Goal: Information Seeking & Learning: Find specific fact

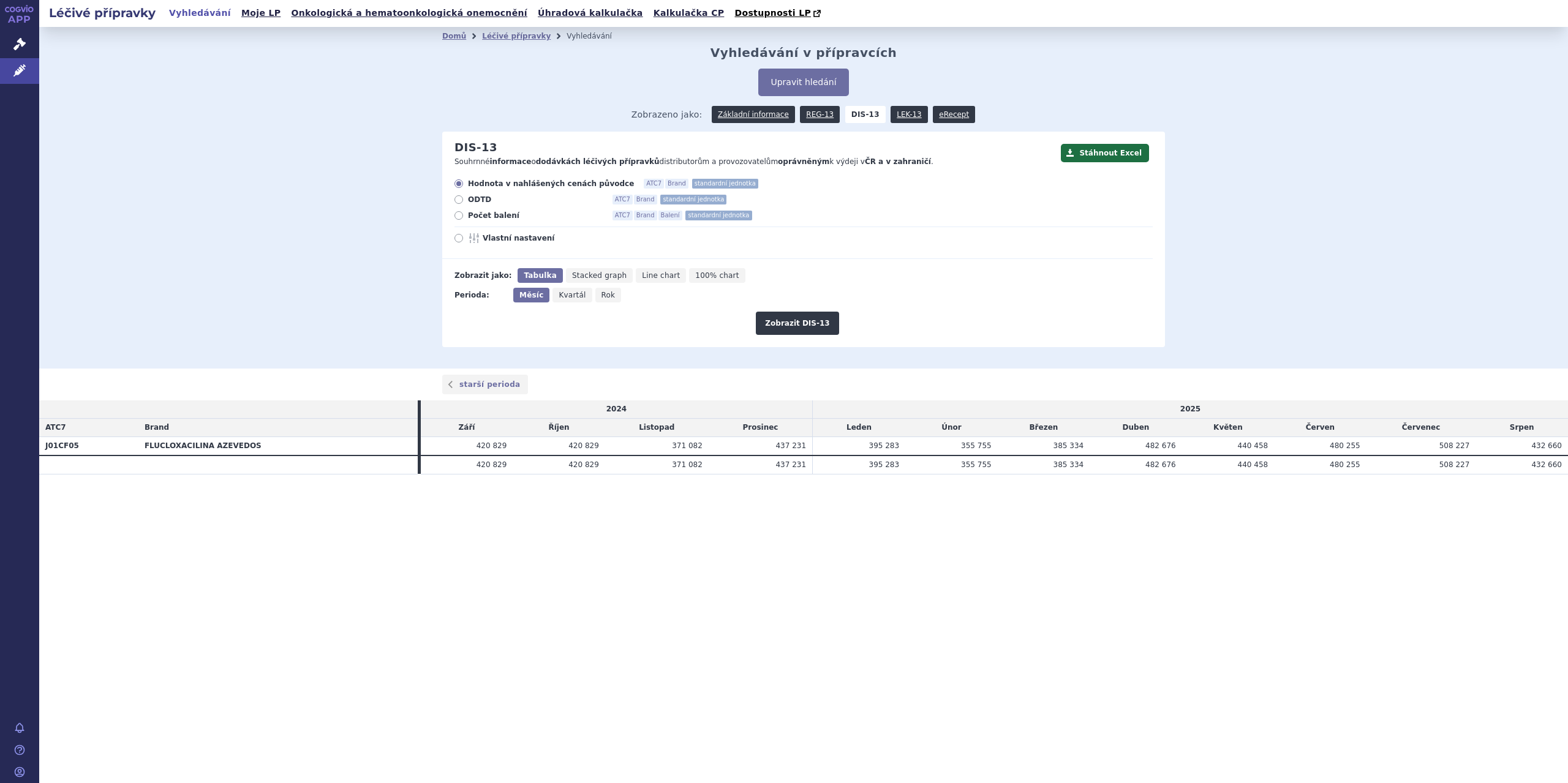
click at [484, 217] on span "Počet balení" at bounding box center [535, 216] width 135 height 10
click at [464, 217] on input "Počet balení ATC7 Brand Balení standardní jednotka" at bounding box center [460, 217] width 8 height 8
radio input "true"
click at [779, 320] on button "Zobrazit DIS-13" at bounding box center [796, 323] width 83 height 23
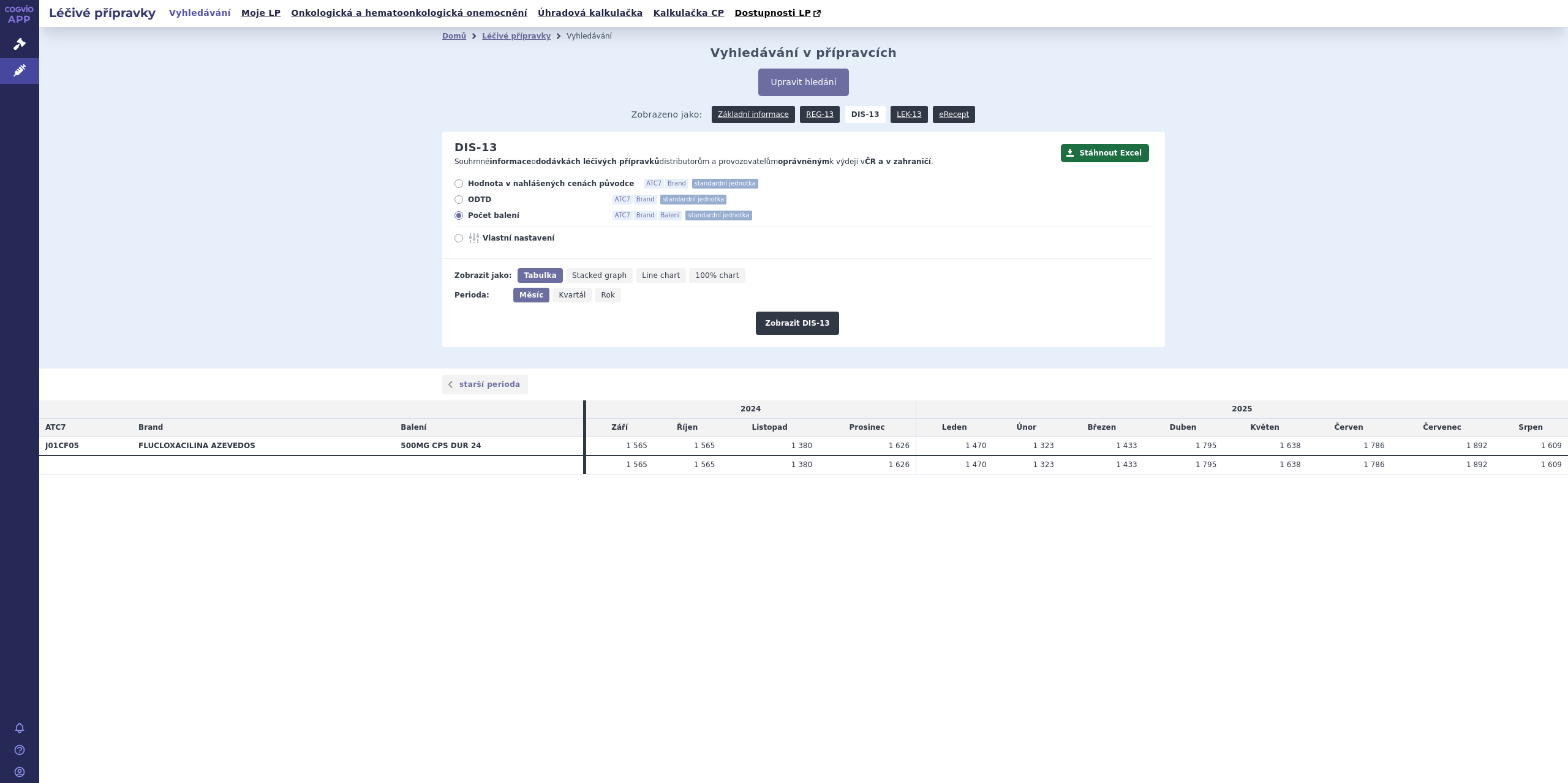
click at [601, 292] on span "Rok" at bounding box center [608, 295] width 14 height 9
click at [596, 292] on input "Rok" at bounding box center [599, 291] width 8 height 8
radio input "true"
click at [796, 329] on button "Zobrazit DIS-13" at bounding box center [796, 323] width 83 height 23
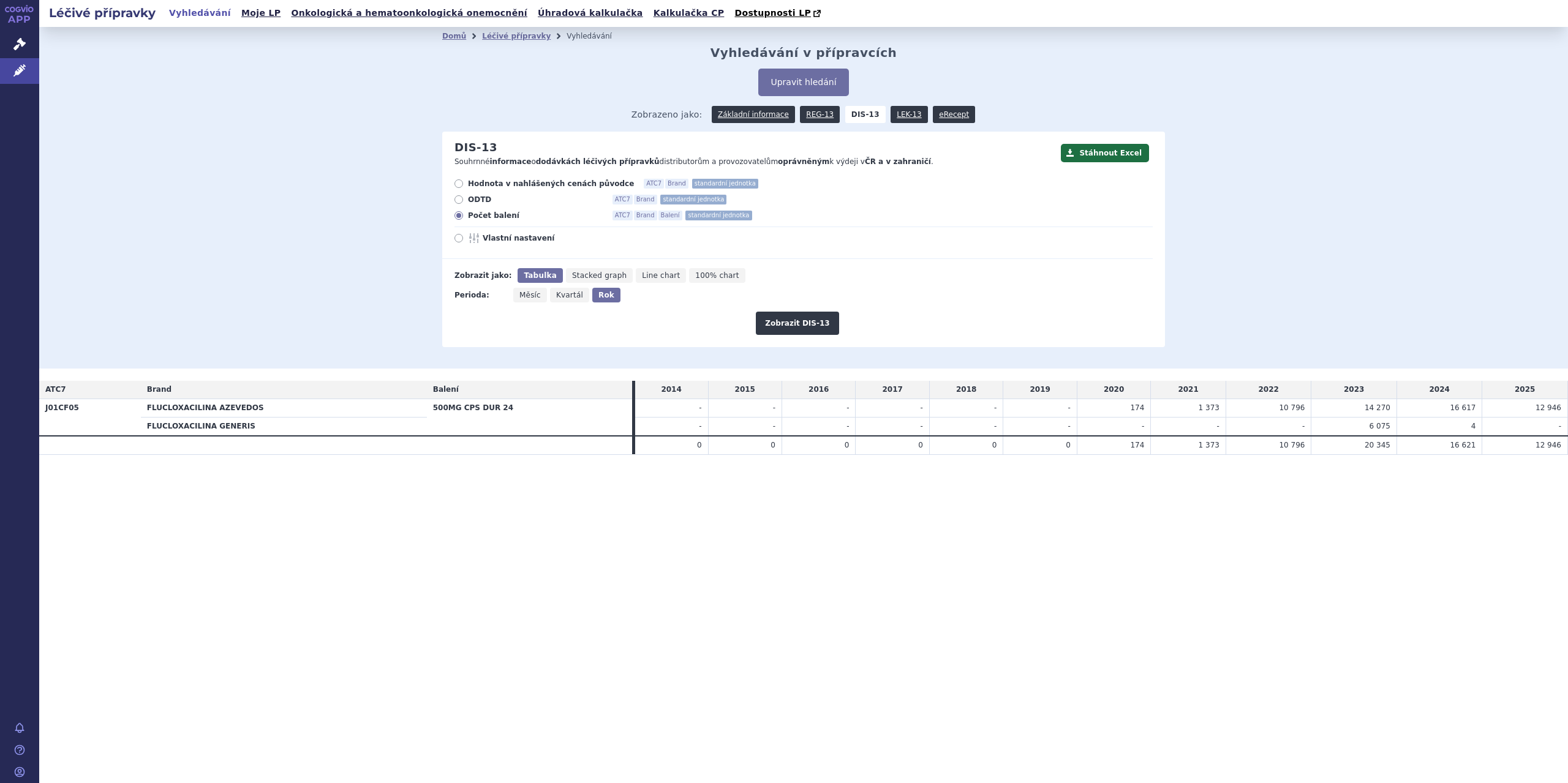
click at [589, 417] on th "500MG CPS DUR 24" at bounding box center [529, 417] width 205 height 36
drag, startPoint x: 507, startPoint y: 409, endPoint x: 406, endPoint y: 413, distance: 101.1
click at [406, 413] on tr "J01CF05 FLUCLOXACILINA AZEVEDOS 500MG CPS DUR 24 - - - - - - 174 1 373" at bounding box center [803, 409] width 1528 height 19
click at [257, 429] on th "FLUCLOXACILINA GENERIS" at bounding box center [284, 426] width 286 height 19
click at [190, 430] on th "FLUCLOXACILINA GENERIS" at bounding box center [284, 426] width 286 height 19
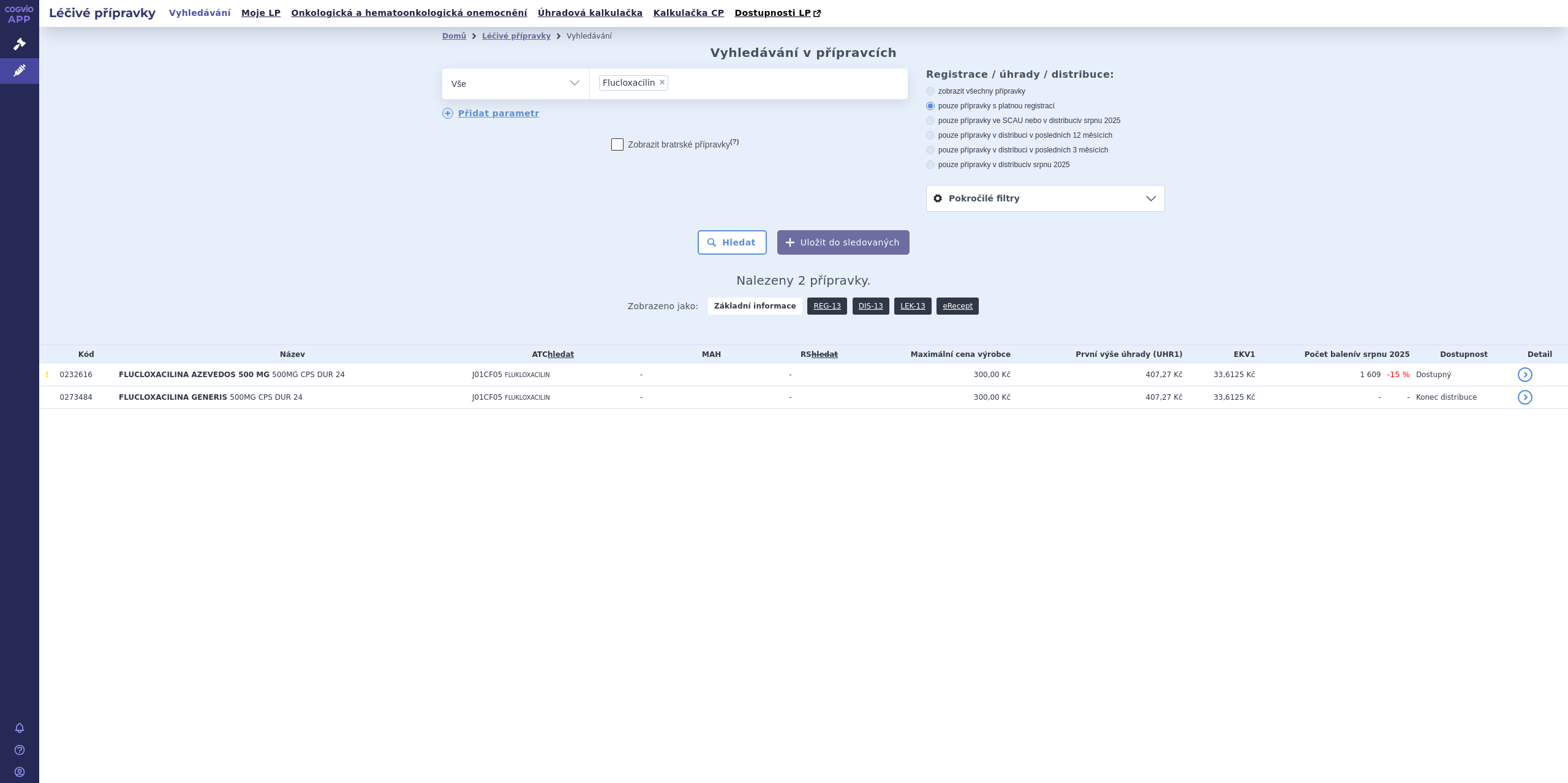
click at [581, 88] on select "Vše Přípravek/SUKL kód MAH VPOIS ATC/Aktivní látka Léková forma Síla" at bounding box center [516, 82] width 147 height 28
select select "filter-atc-group"
click at [442, 69] on select "Vše Přípravek/SUKL kód MAH VPOIS ATC/Aktivní látka Léková forma Síla" at bounding box center [516, 82] width 147 height 28
click at [639, 81] on ul at bounding box center [748, 81] width 318 height 26
click at [589, 81] on select at bounding box center [589, 83] width 1 height 30
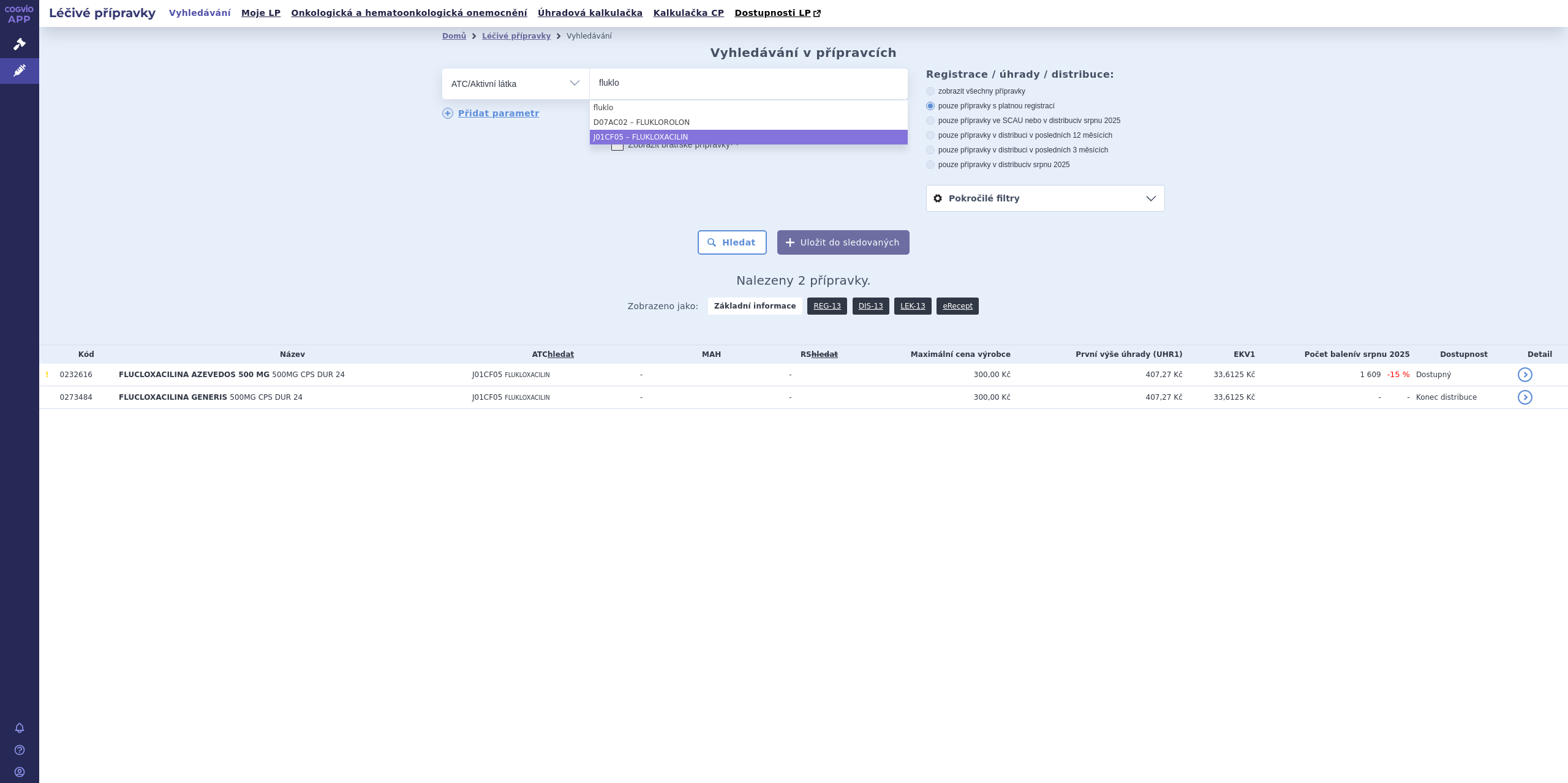
type input "fluklo"
select select "J01CF05"
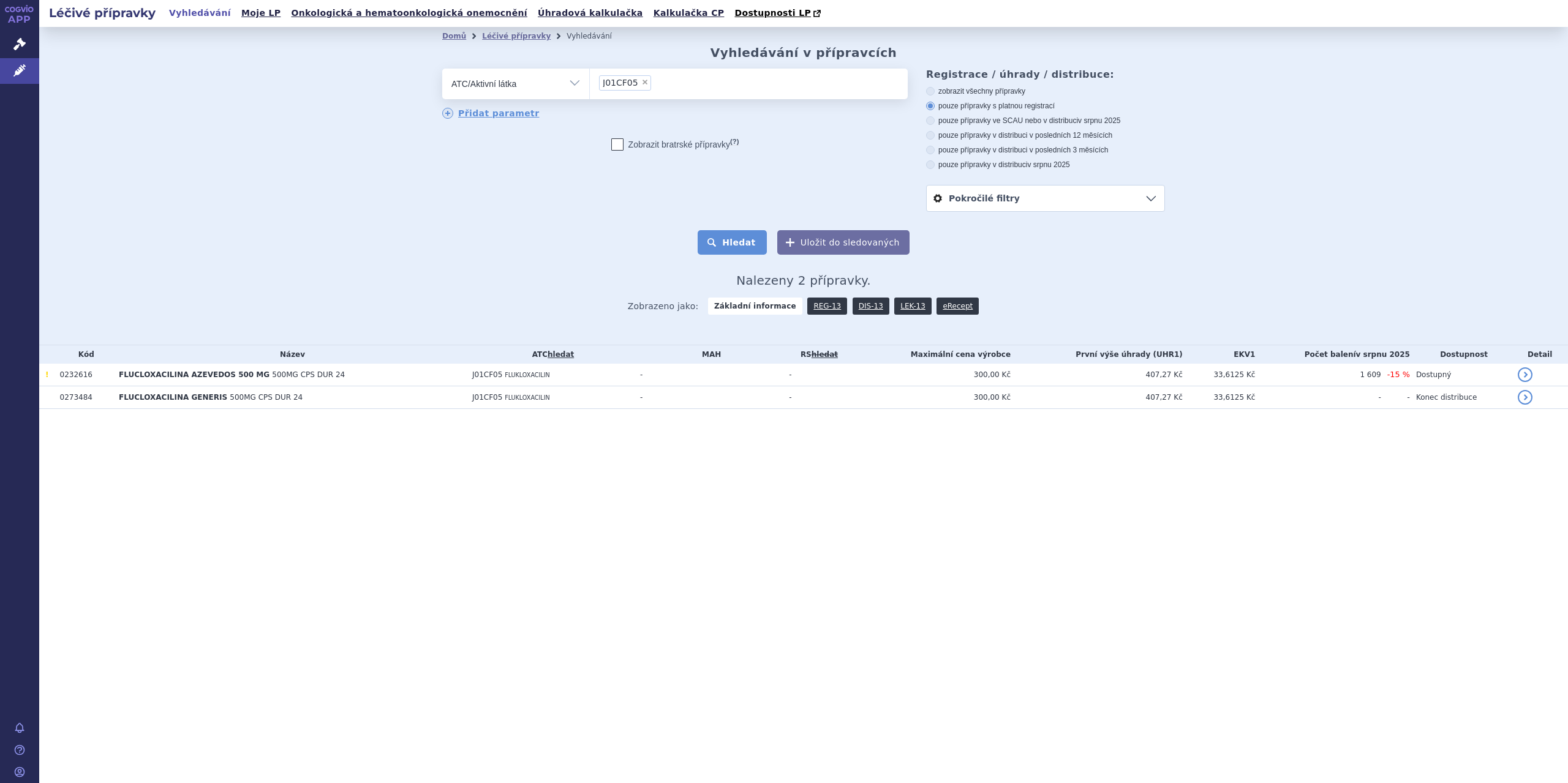
click at [738, 247] on button "Hledat" at bounding box center [731, 243] width 69 height 25
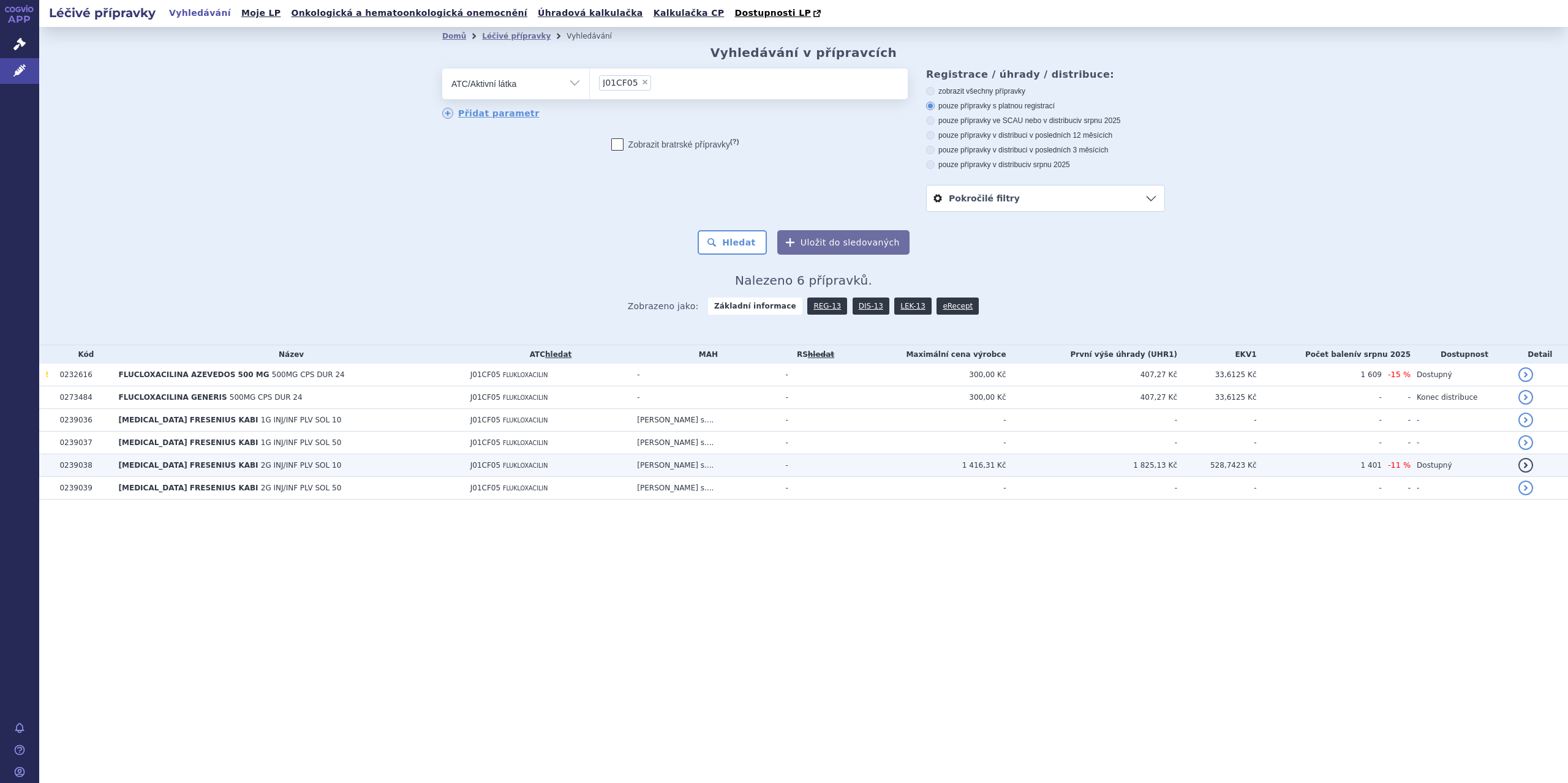
click at [889, 458] on td "1 416,31 Kč" at bounding box center [925, 465] width 161 height 22
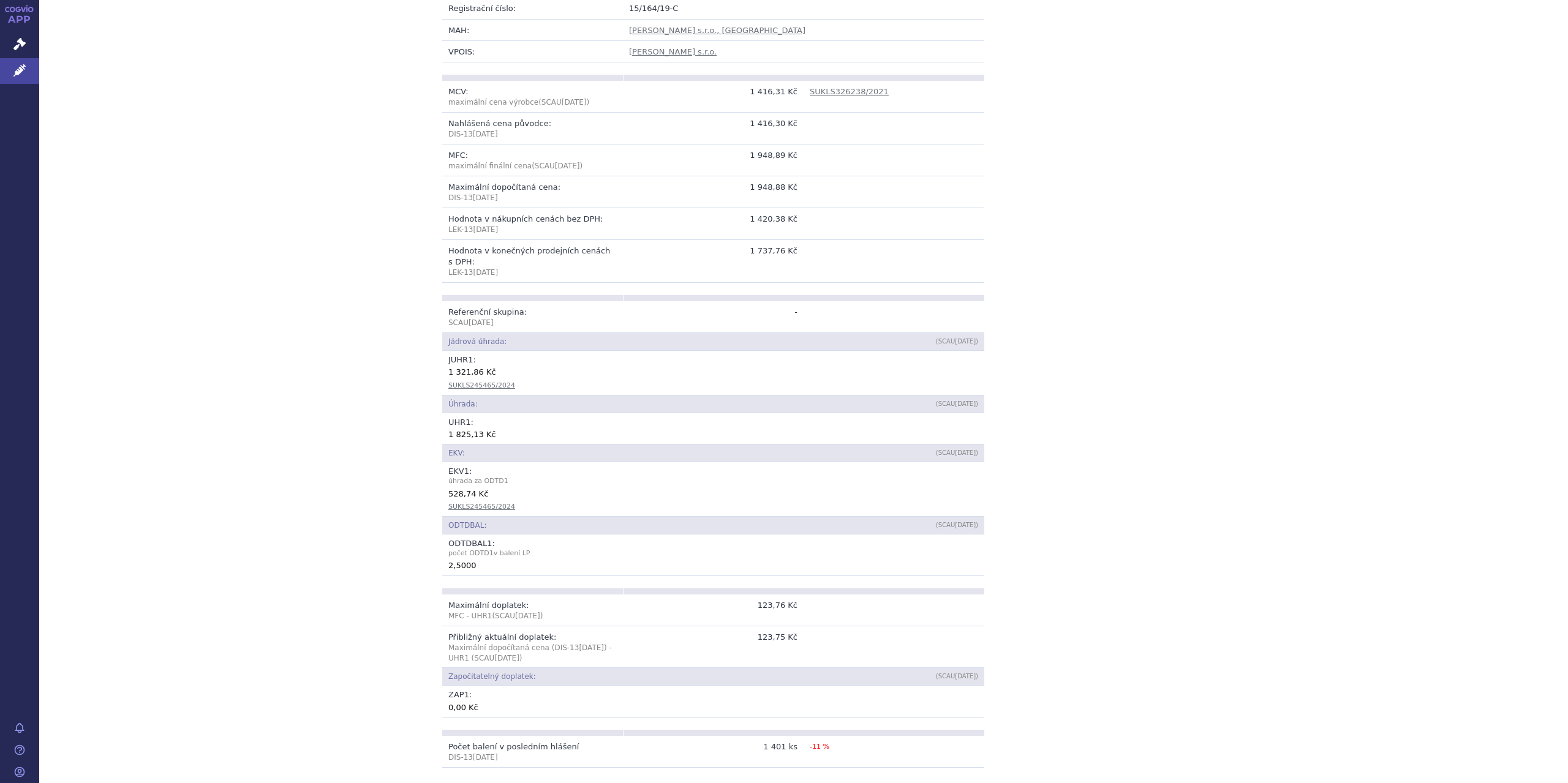
scroll to position [318, 0]
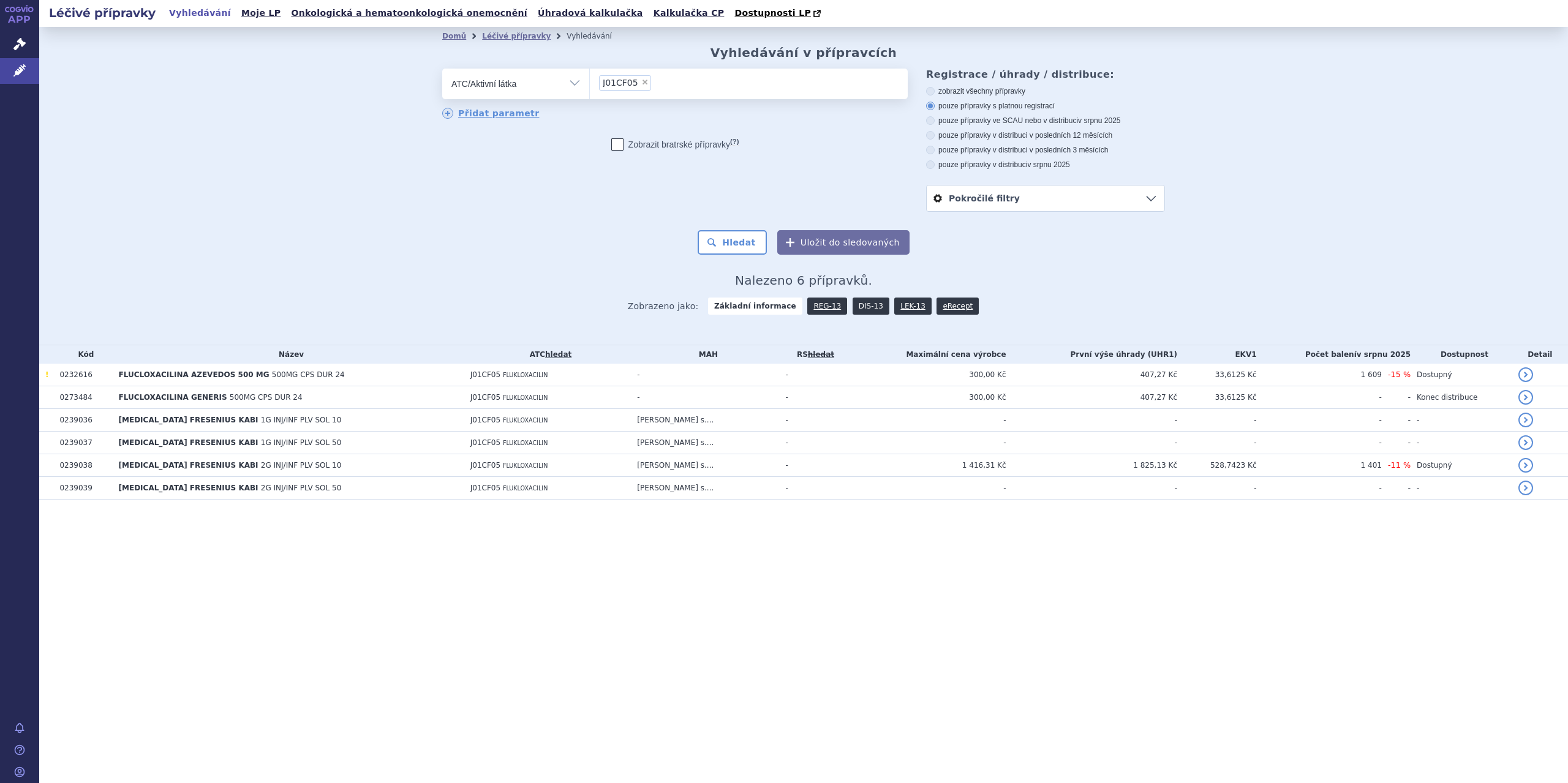
click at [860, 309] on link "DIS-13" at bounding box center [870, 306] width 36 height 17
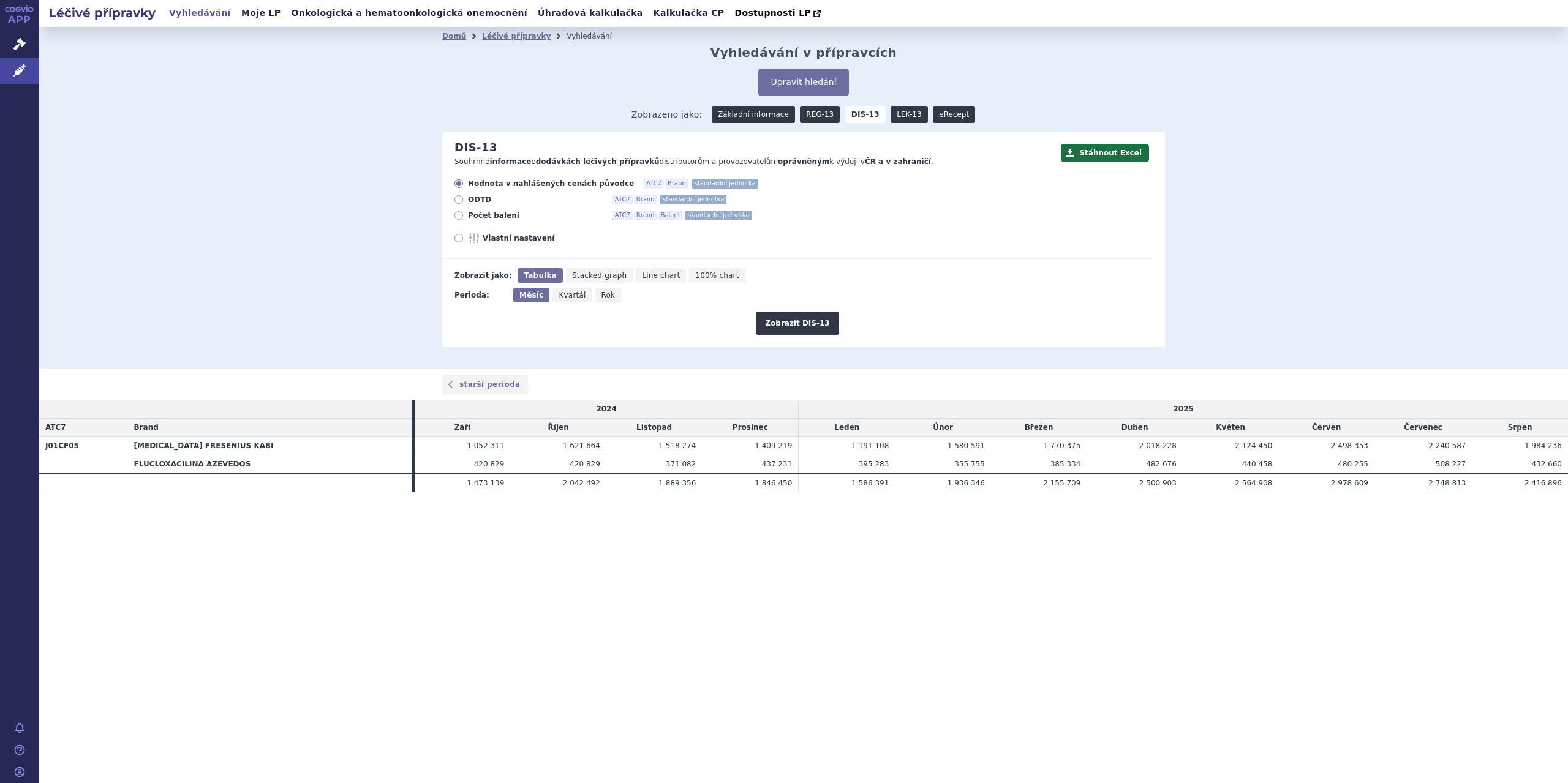
click at [496, 217] on span "Počet balení" at bounding box center [535, 216] width 135 height 10
click at [464, 217] on input "Počet balení ATC7 Brand Balení standardní jednotka" at bounding box center [460, 217] width 8 height 8
radio input "true"
click at [608, 296] on icon "Rok" at bounding box center [609, 295] width 26 height 15
click at [603, 295] on input "Rok" at bounding box center [599, 291] width 8 height 8
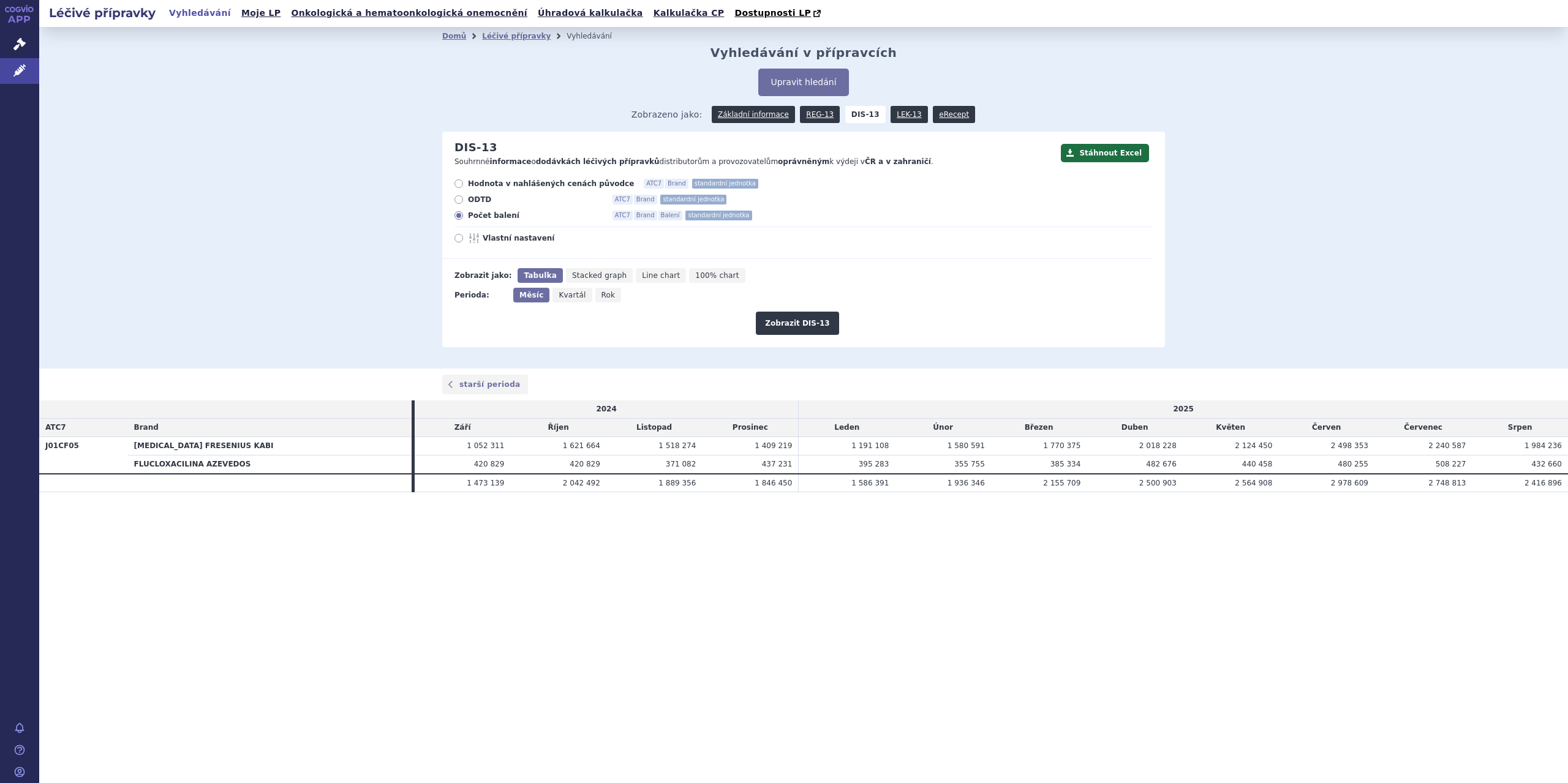
radio input "true"
click at [790, 325] on button "Zobrazit DIS-13" at bounding box center [796, 323] width 83 height 23
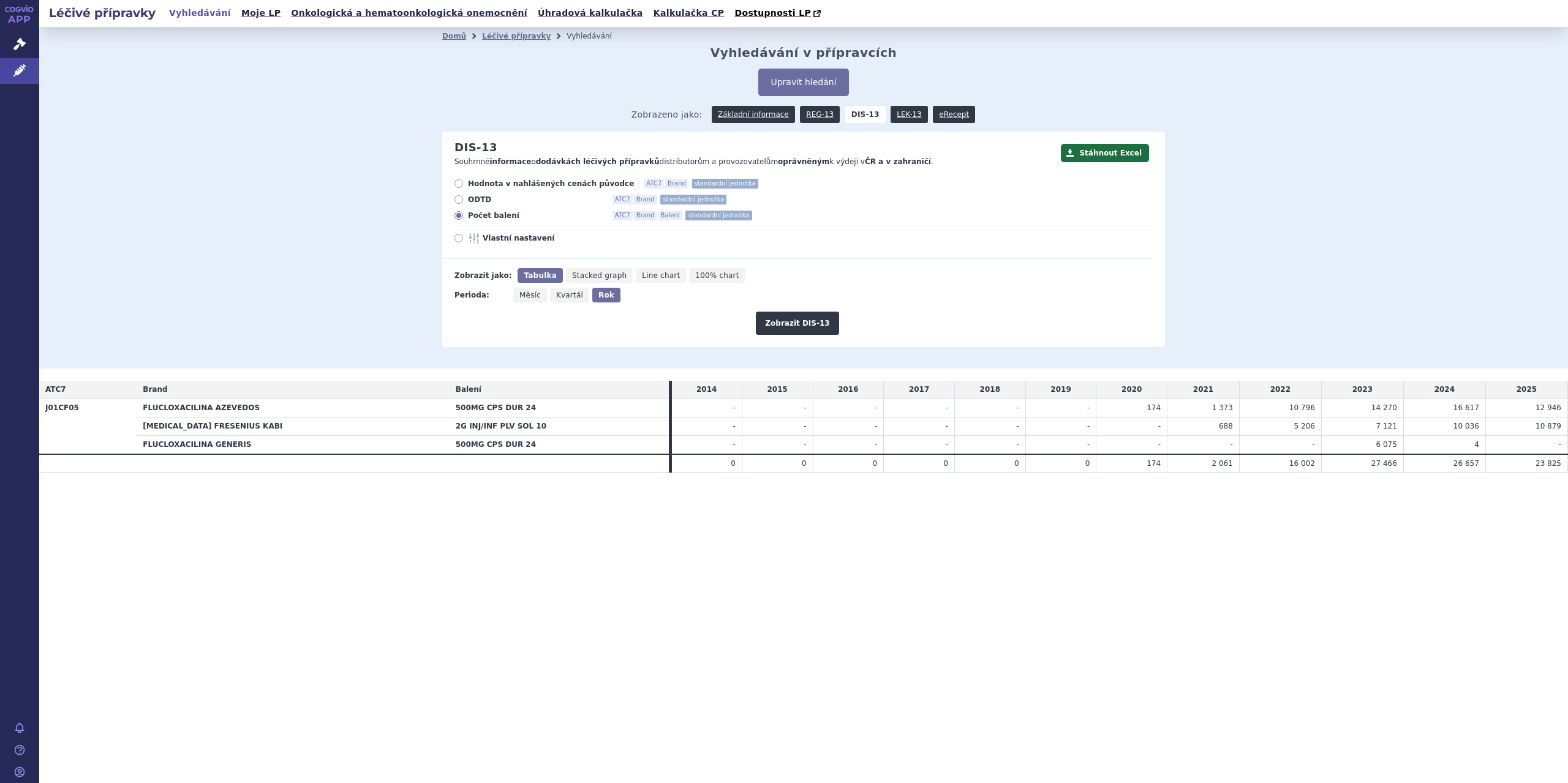
drag, startPoint x: 1439, startPoint y: 426, endPoint x: 1488, endPoint y: 426, distance: 49.0
click at [1488, 426] on tr "[MEDICAL_DATA] FRESENIUS KABI 2G INJ/INF PLV SOL 10 - - - - - - - 688 5 206" at bounding box center [803, 426] width 1528 height 19
click at [191, 424] on th "[MEDICAL_DATA] FRESENIUS KABI" at bounding box center [293, 426] width 313 height 19
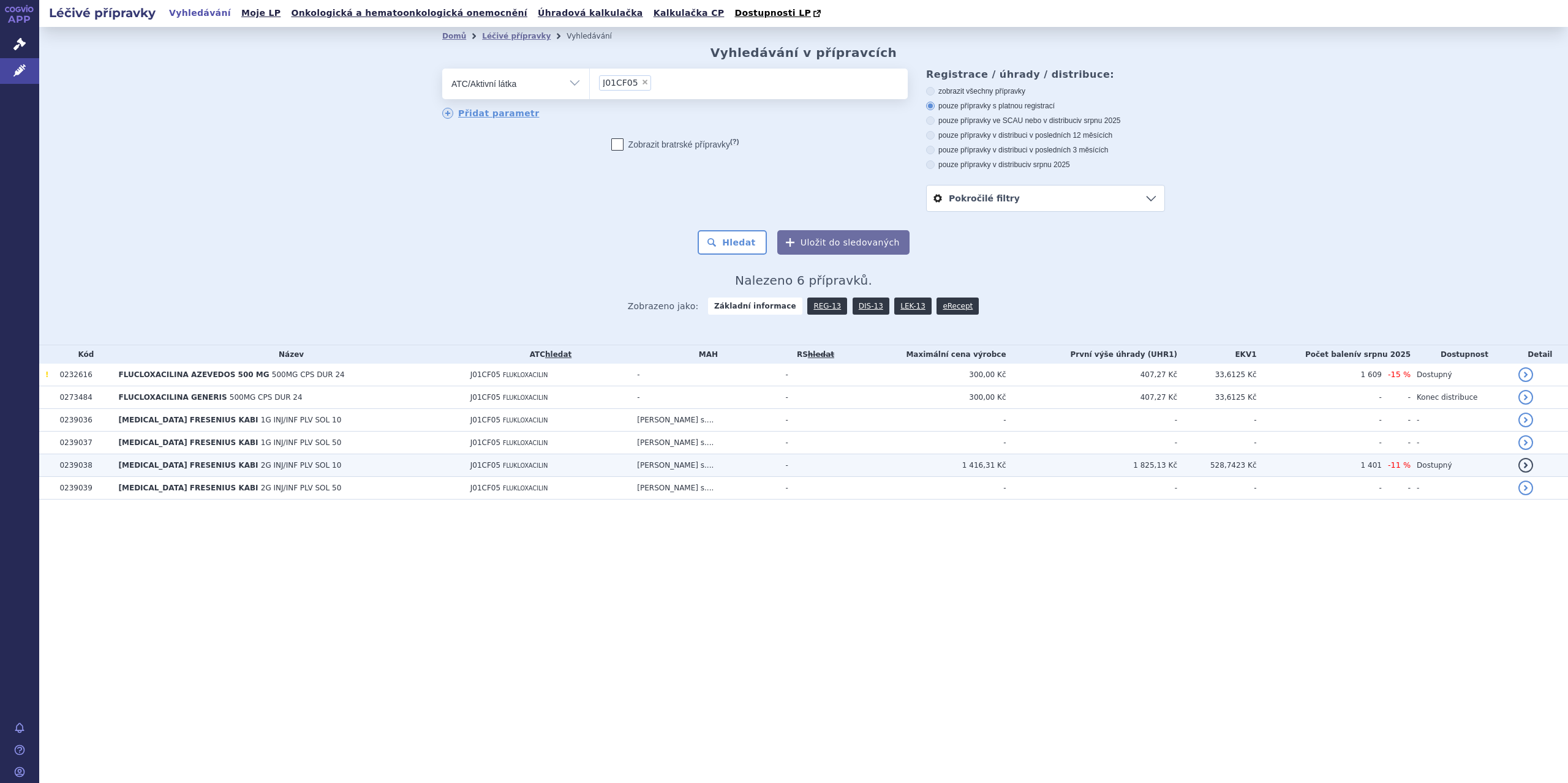
click at [1082, 463] on td "1 825,13 Kč" at bounding box center [1091, 465] width 171 height 22
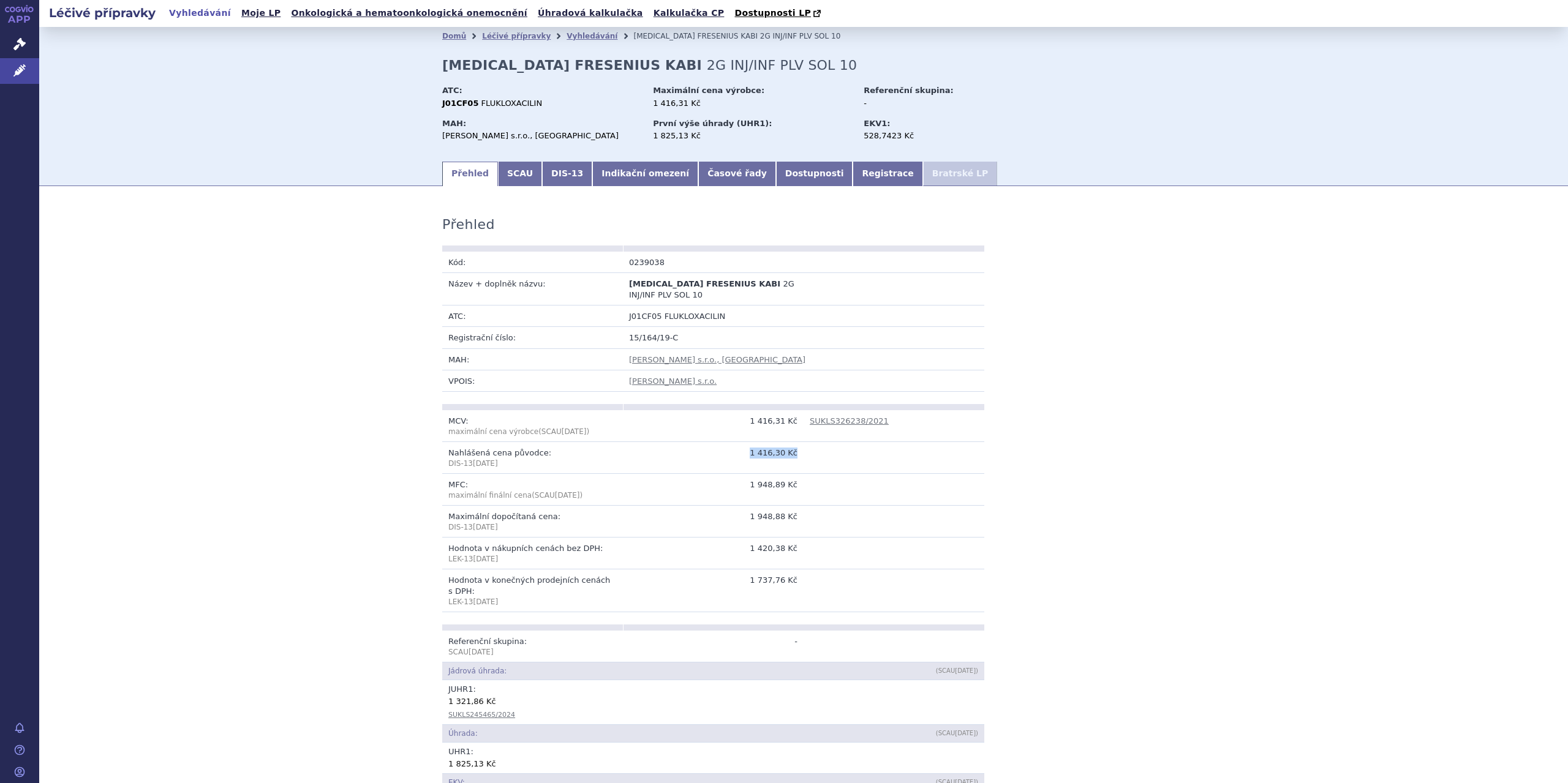
drag, startPoint x: 751, startPoint y: 457, endPoint x: 802, endPoint y: 458, distance: 51.0
click at [802, 458] on tr "Nahlášená cena původce: DIS-[DATE] 1 416,30 Kč" at bounding box center [713, 457] width 542 height 32
drag, startPoint x: 546, startPoint y: 747, endPoint x: 442, endPoint y: 750, distance: 104.0
click at [442, 750] on td "UHR 1 : 1 825,13 Kč" at bounding box center [713, 757] width 542 height 30
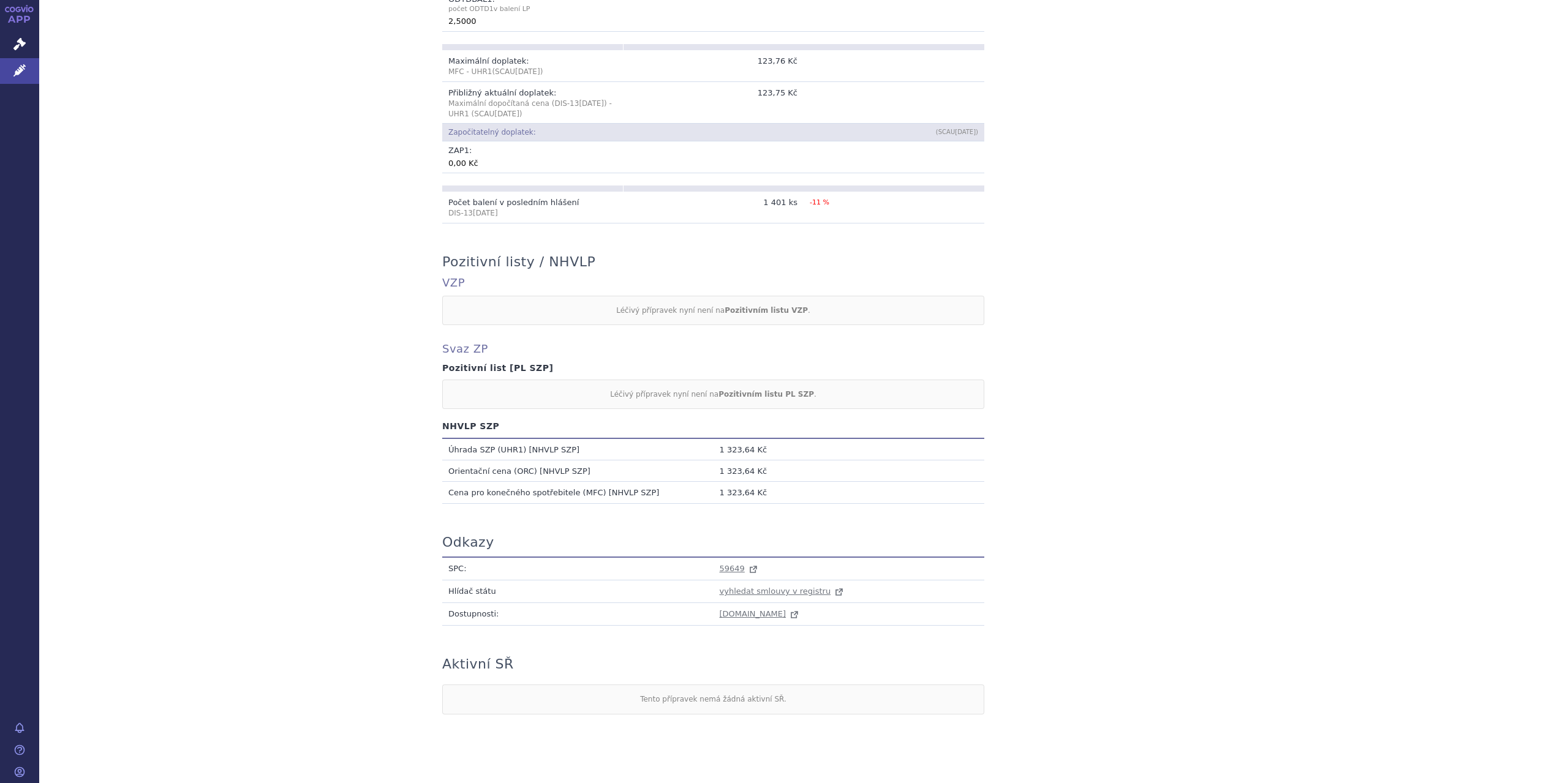
scroll to position [862, 0]
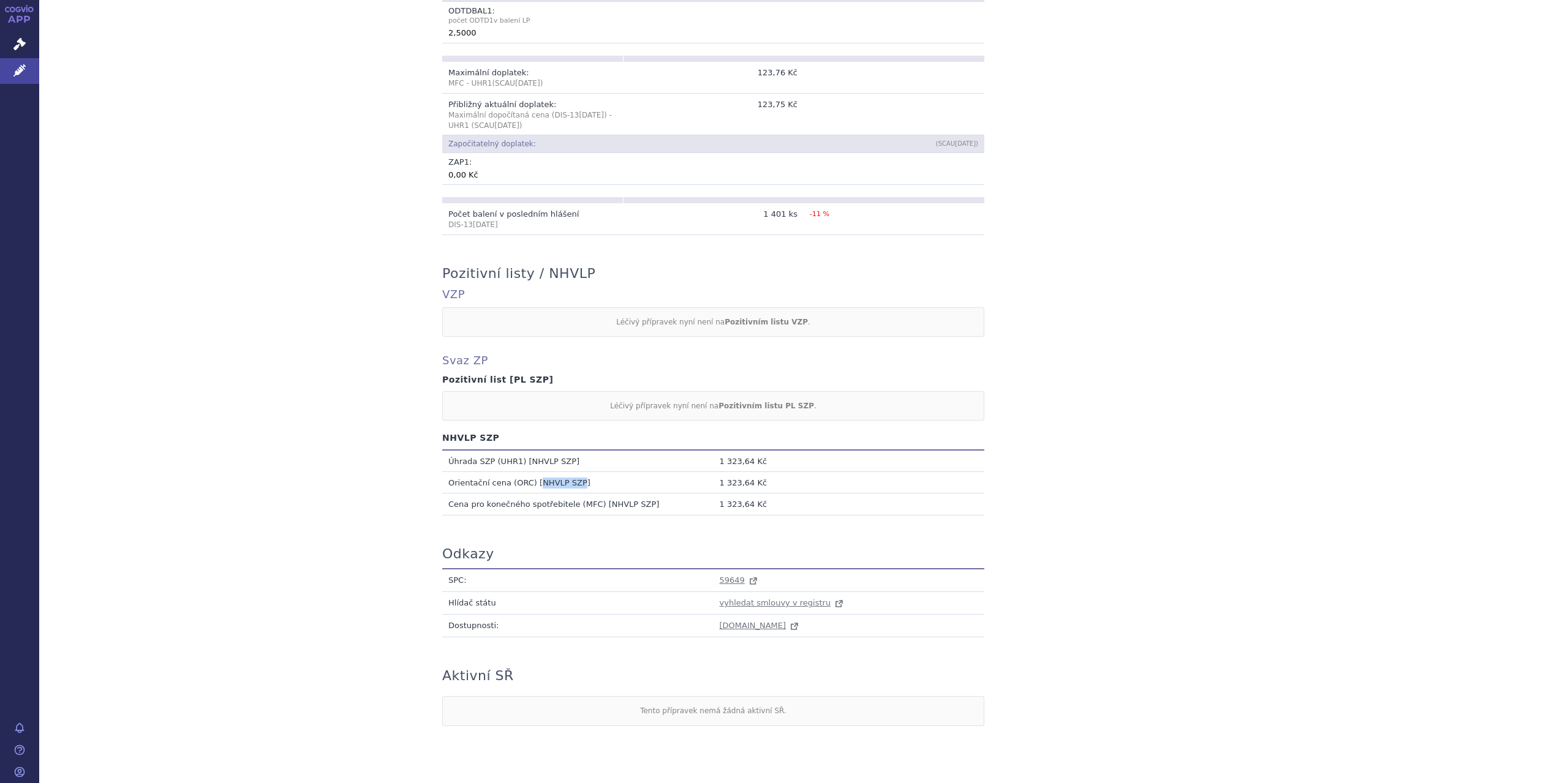
drag, startPoint x: 525, startPoint y: 466, endPoint x: 566, endPoint y: 467, distance: 41.0
click at [566, 472] on td "Orientační cena (ORC) [NHVLP SZP]" at bounding box center [578, 483] width 271 height 22
copy td "NHVLP SZP"
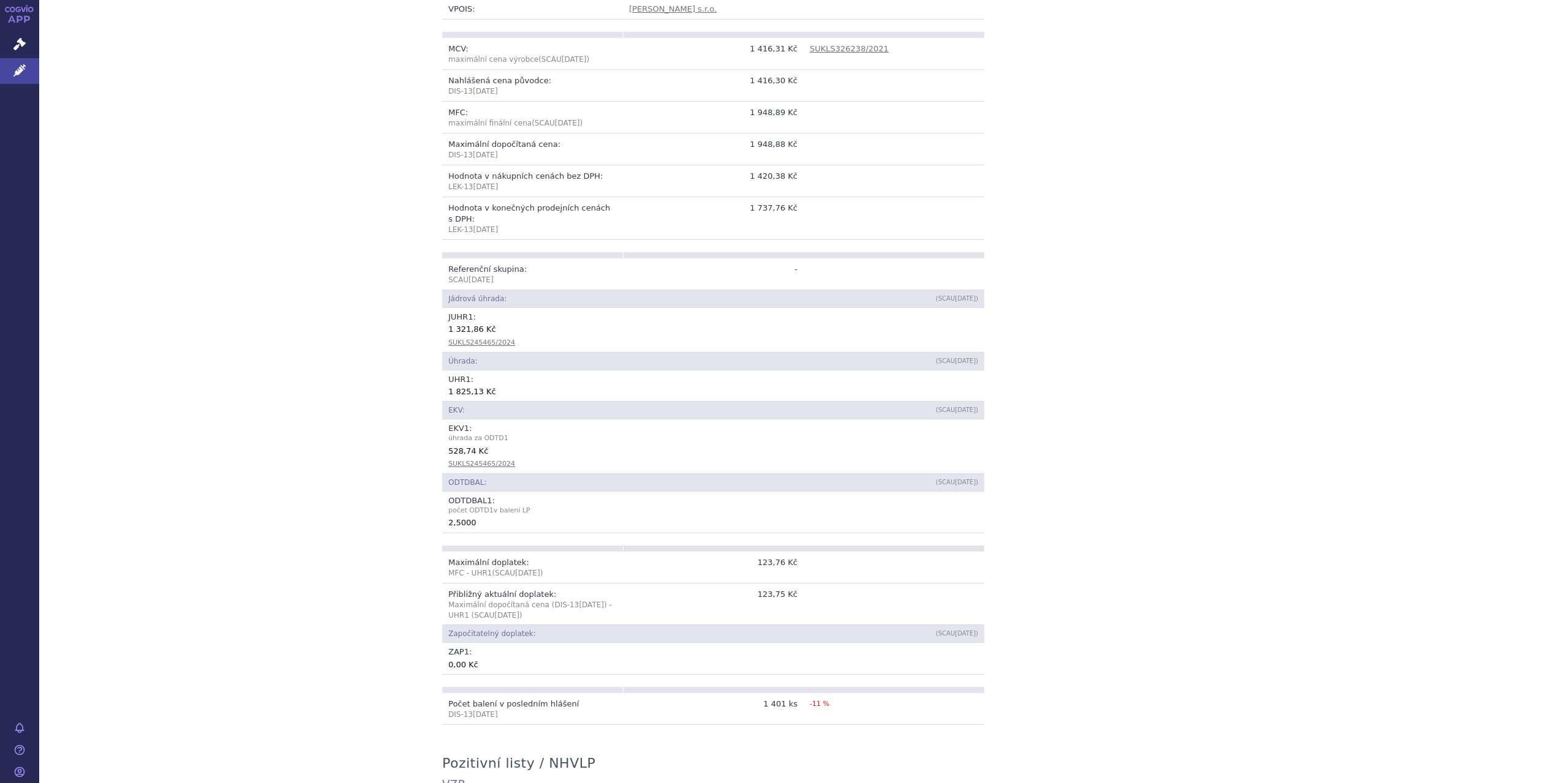
scroll to position [0, 0]
